Goal: Find specific page/section: Find specific page/section

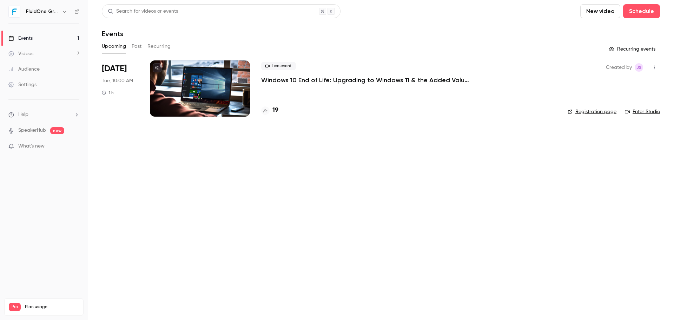
click at [419, 161] on main "Search for videos or events New video Schedule Events Upcoming Past Recurring R…" at bounding box center [381, 160] width 587 height 320
click at [344, 39] on div "Search for videos or events New video Schedule Events Upcoming Past Recurring R…" at bounding box center [381, 64] width 559 height 121
